Goal: Task Accomplishment & Management: Use online tool/utility

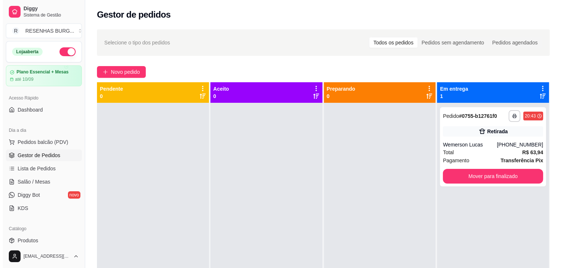
scroll to position [4, 0]
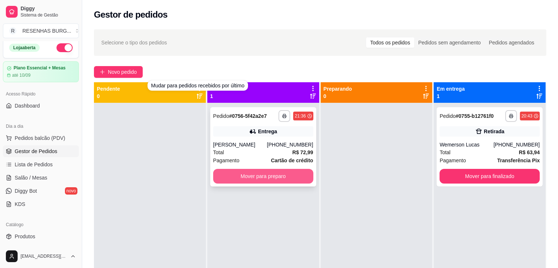
click at [249, 178] on button "Mover para preparo" at bounding box center [263, 176] width 100 height 15
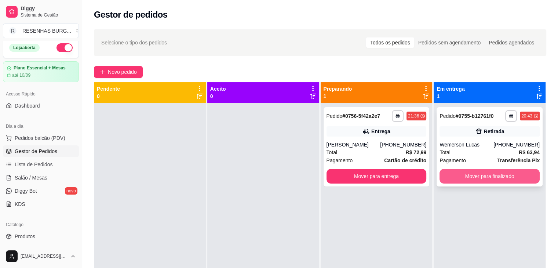
click at [486, 180] on button "Mover para finalizado" at bounding box center [490, 176] width 100 height 15
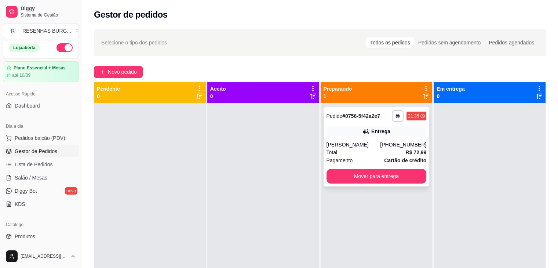
click at [355, 135] on div "Entrega" at bounding box center [377, 131] width 100 height 10
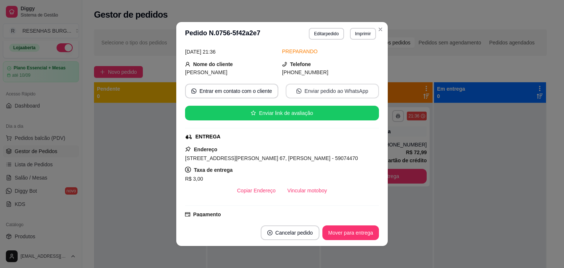
scroll to position [73, 0]
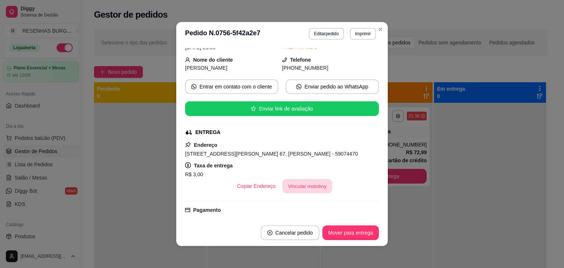
click at [303, 184] on button "Vincular motoboy" at bounding box center [307, 186] width 50 height 14
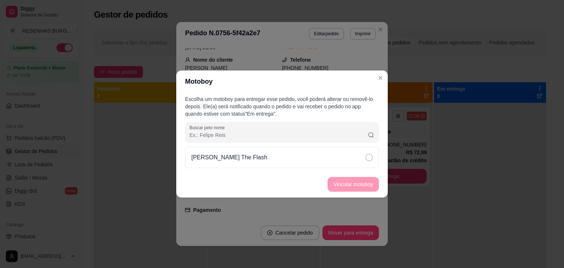
click at [361, 160] on div "[PERSON_NAME] The Flash" at bounding box center [282, 157] width 194 height 21
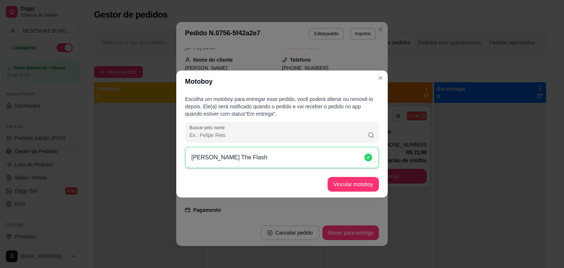
click at [364, 180] on button "Vincular motoboy" at bounding box center [352, 184] width 51 height 15
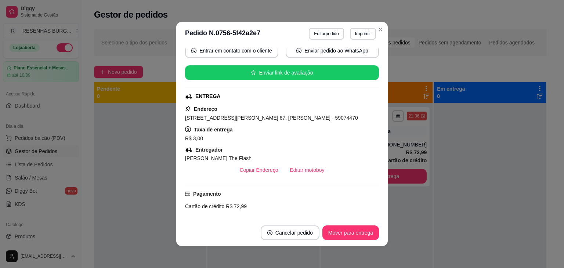
scroll to position [37, 0]
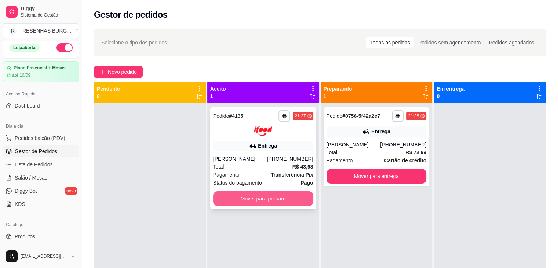
click at [251, 197] on button "Mover para preparo" at bounding box center [263, 198] width 100 height 15
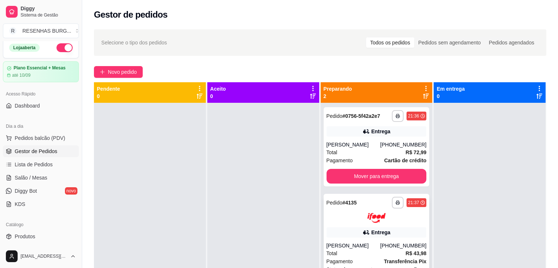
click at [363, 215] on div at bounding box center [377, 218] width 100 height 10
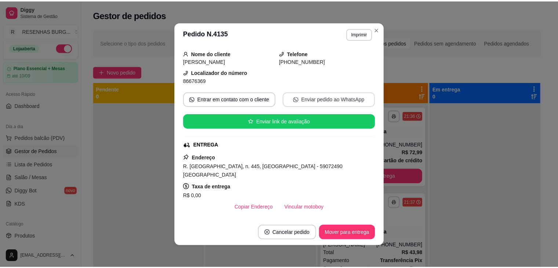
scroll to position [73, 0]
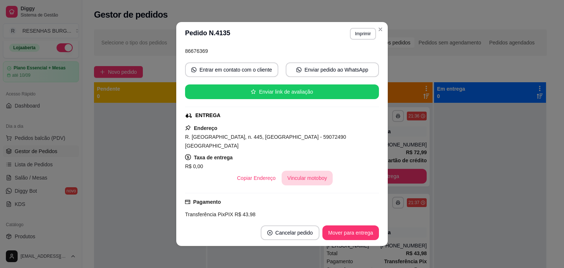
click at [307, 182] on button "Vincular motoboy" at bounding box center [307, 178] width 51 height 15
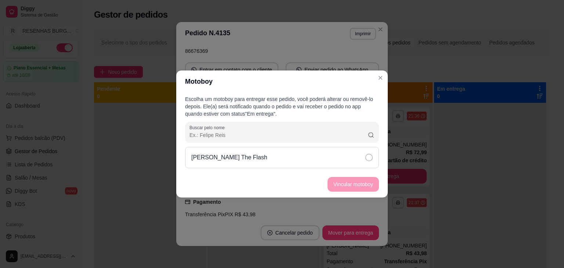
click at [366, 159] on icon at bounding box center [368, 157] width 7 height 7
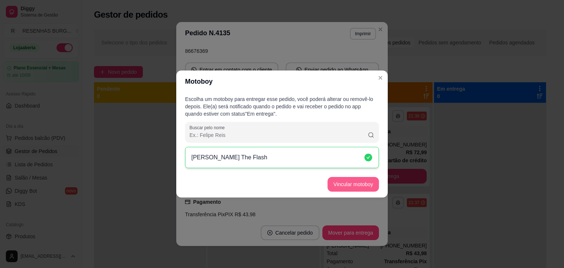
click at [367, 179] on button "Vincular motoboy" at bounding box center [352, 184] width 51 height 15
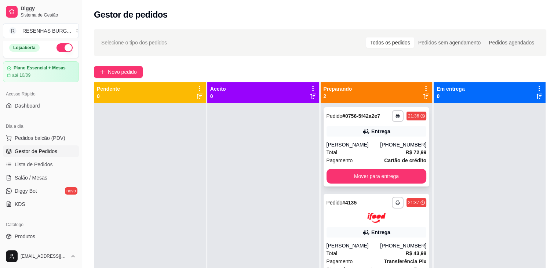
click at [355, 172] on button "Mover para entrega" at bounding box center [377, 176] width 100 height 15
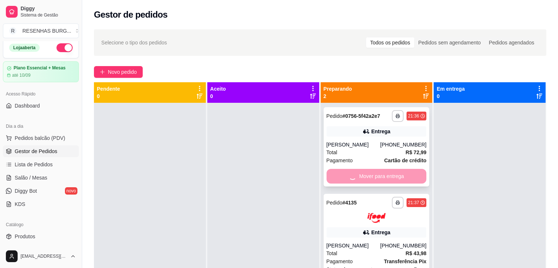
click at [363, 257] on div "Pagamento Transferência Pix" at bounding box center [377, 261] width 100 height 8
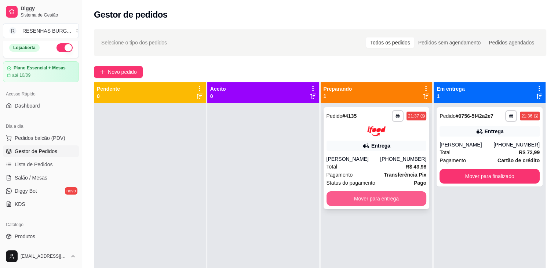
click at [383, 199] on button "Mover para entrega" at bounding box center [377, 198] width 100 height 15
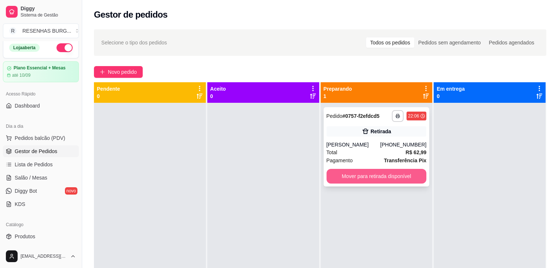
click at [351, 175] on button "Mover para retirada disponível" at bounding box center [377, 176] width 100 height 15
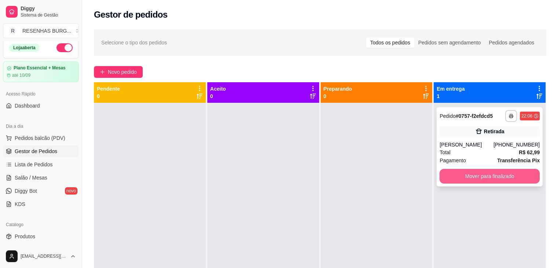
click at [499, 175] on button "Mover para finalizado" at bounding box center [490, 176] width 100 height 15
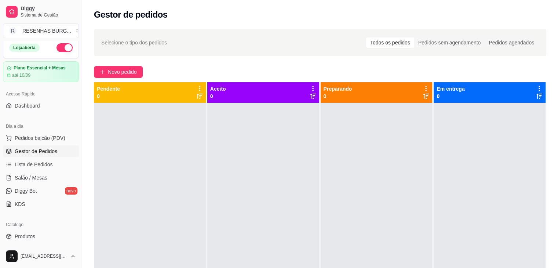
click at [57, 47] on button "button" at bounding box center [65, 47] width 16 height 9
